Goal: Check status: Check status

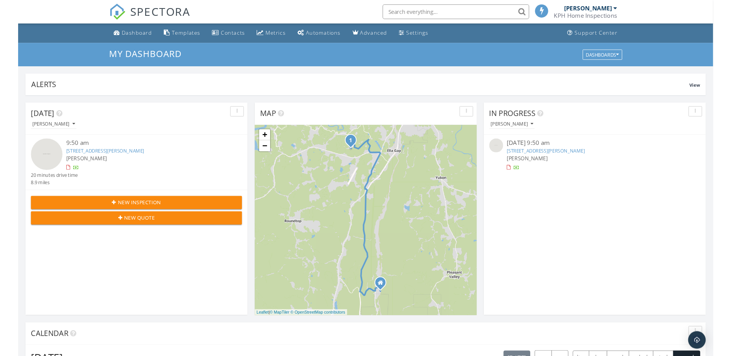
scroll to position [713, 743]
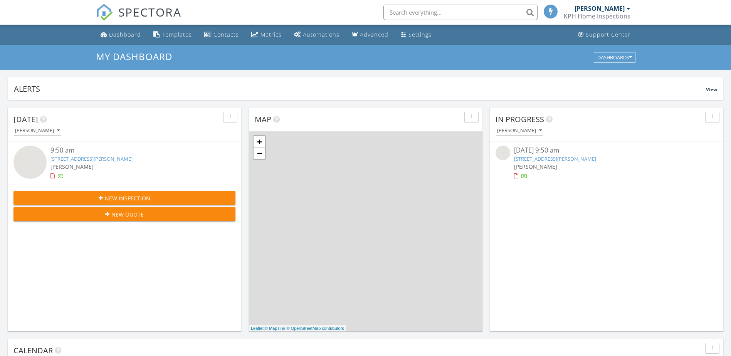
scroll to position [713, 743]
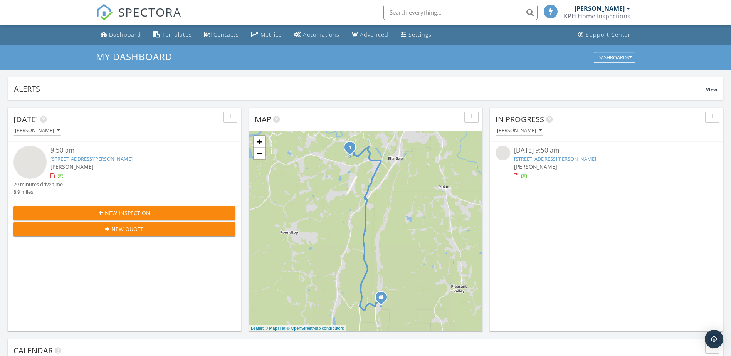
click at [529, 158] on link "68 Julie Court, Ellijay, Ga 30540" at bounding box center [555, 158] width 82 height 7
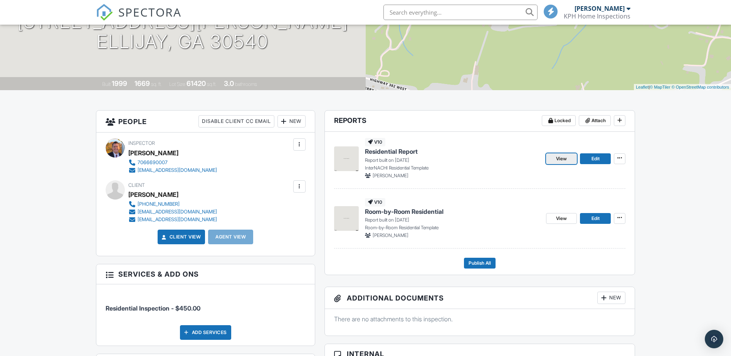
click at [559, 155] on span "View" at bounding box center [561, 159] width 11 height 8
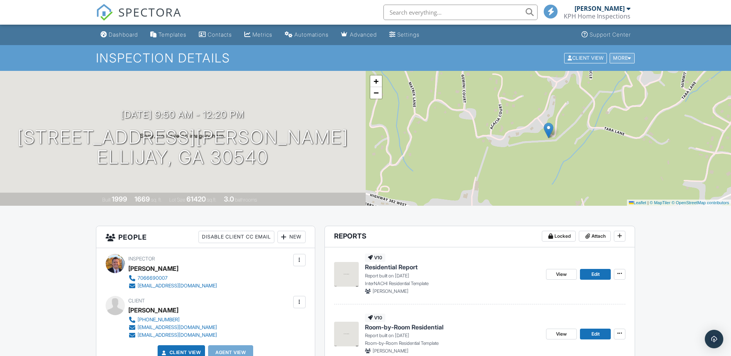
click at [628, 57] on div at bounding box center [628, 57] width 3 height 5
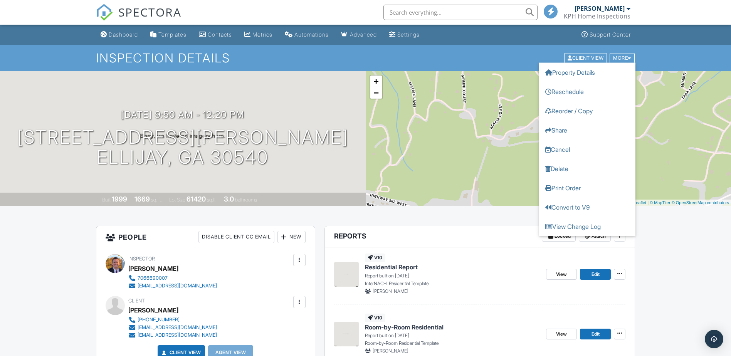
click at [652, 36] on ul "Dashboard Templates Contacts Metrics Automations Advanced Settings Support Cent…" at bounding box center [365, 35] width 731 height 20
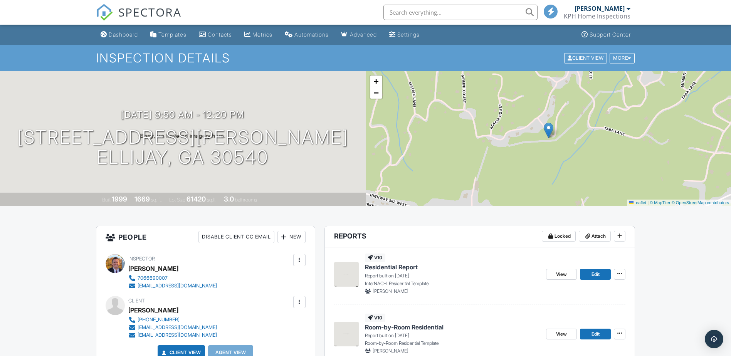
click at [627, 9] on div at bounding box center [628, 8] width 4 height 6
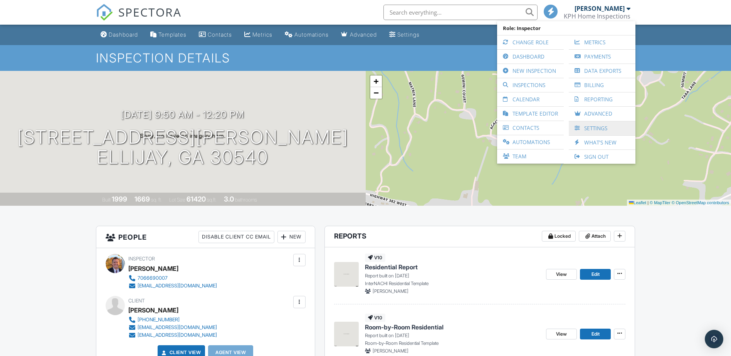
click at [590, 128] on link "Settings" at bounding box center [601, 128] width 59 height 14
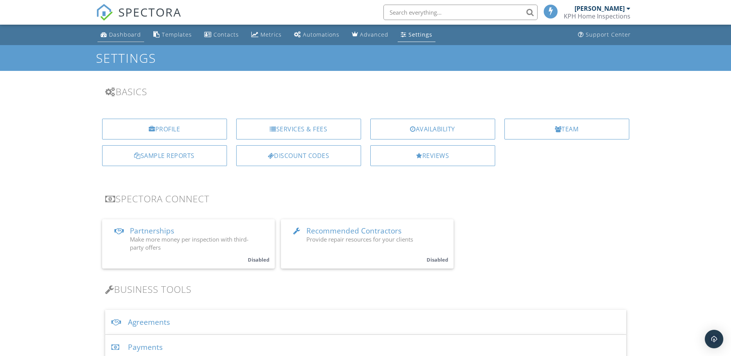
click at [116, 31] on div "Dashboard" at bounding box center [125, 34] width 32 height 7
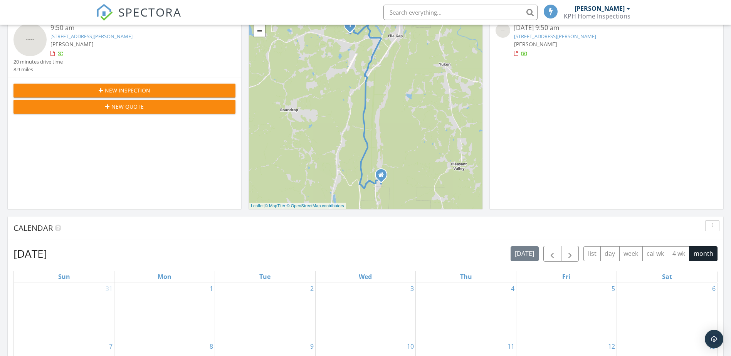
scroll to position [39, 0]
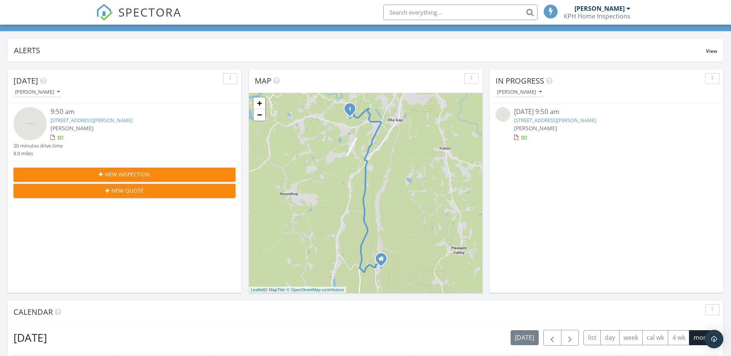
click at [87, 118] on link "[STREET_ADDRESS][PERSON_NAME]" at bounding box center [91, 120] width 82 height 7
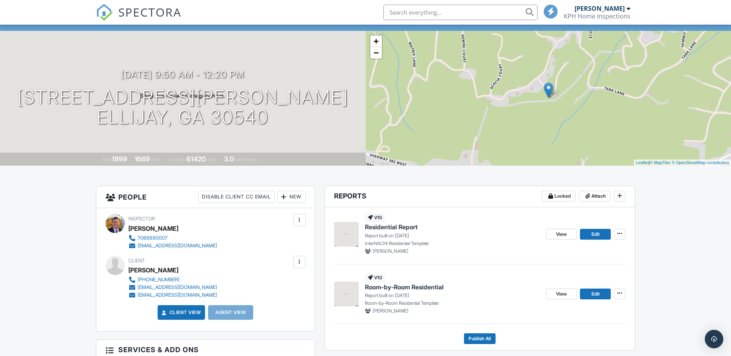
scroll to position [116, 0]
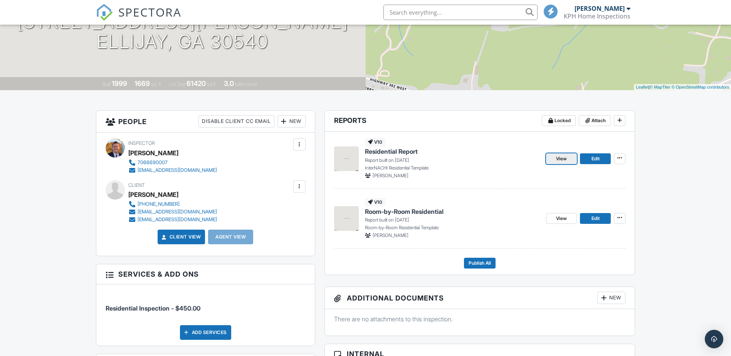
click at [562, 161] on span "View" at bounding box center [561, 159] width 11 height 8
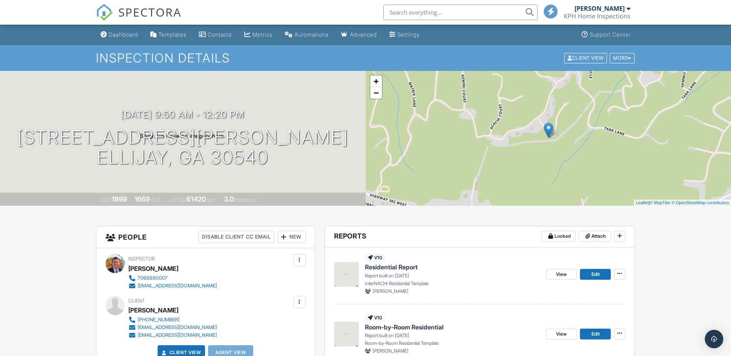
click at [343, 267] on img at bounding box center [346, 274] width 25 height 25
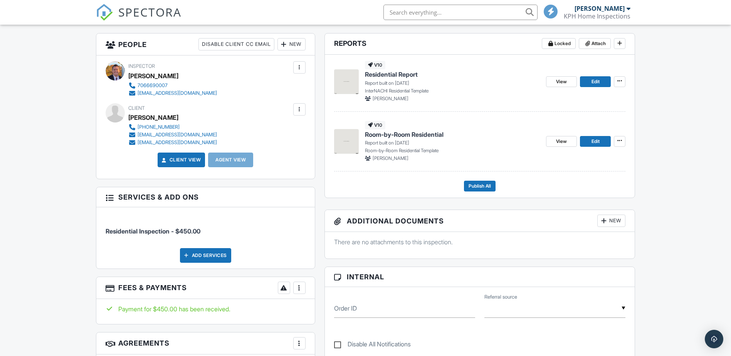
click at [347, 143] on img at bounding box center [346, 141] width 25 height 25
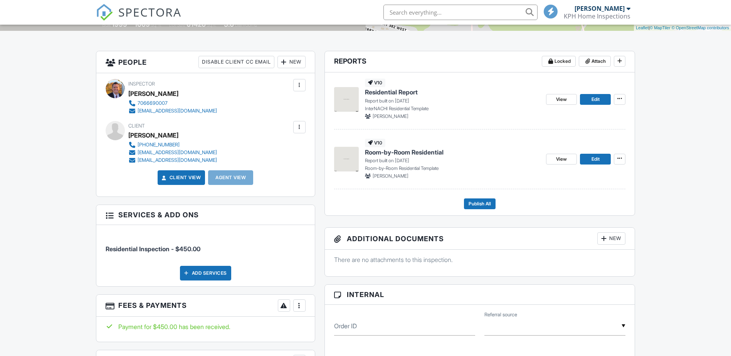
scroll to position [193, 0]
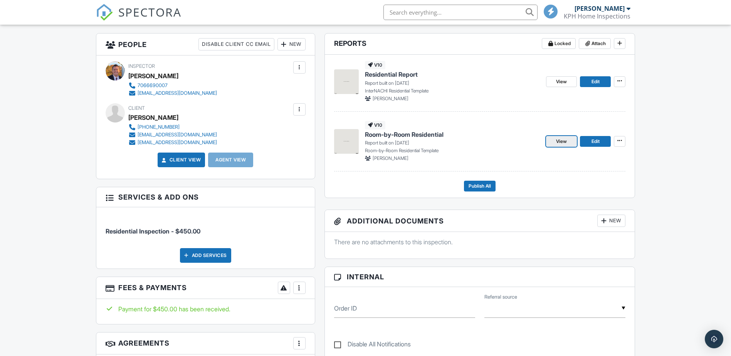
click at [556, 139] on span "View" at bounding box center [561, 141] width 11 height 8
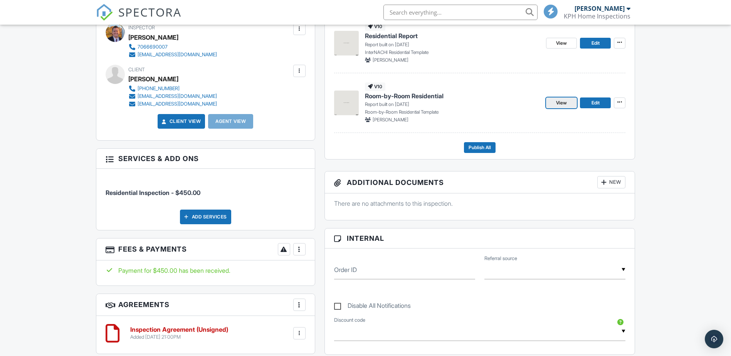
click at [564, 99] on span "View" at bounding box center [561, 103] width 11 height 8
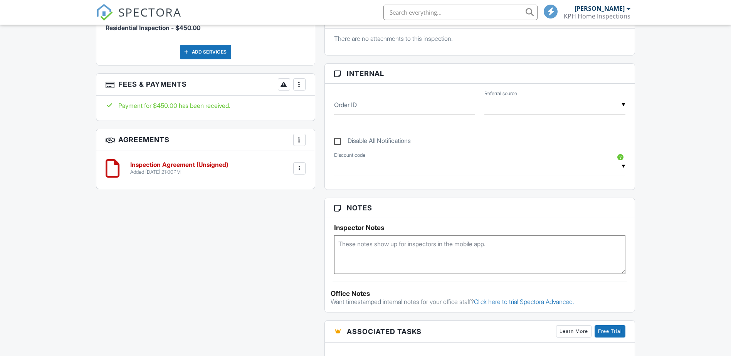
scroll to position [231, 0]
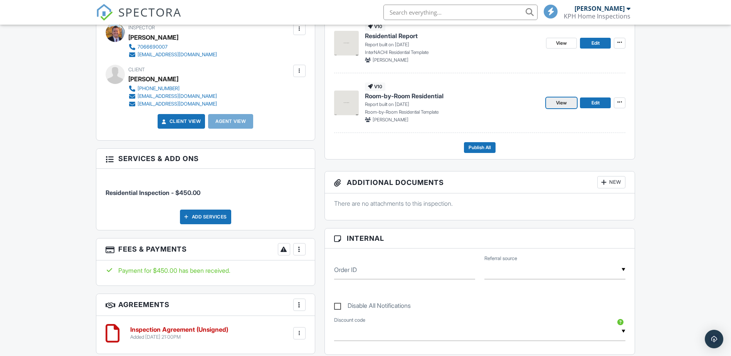
click at [564, 101] on span "View" at bounding box center [561, 103] width 11 height 8
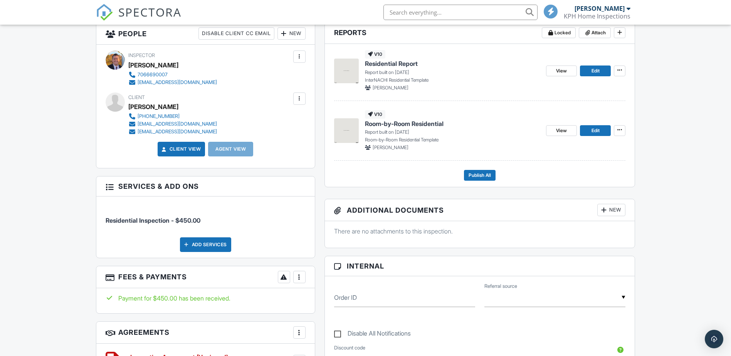
click at [354, 126] on img at bounding box center [346, 130] width 25 height 25
